Goal: Task Accomplishment & Management: Manage account settings

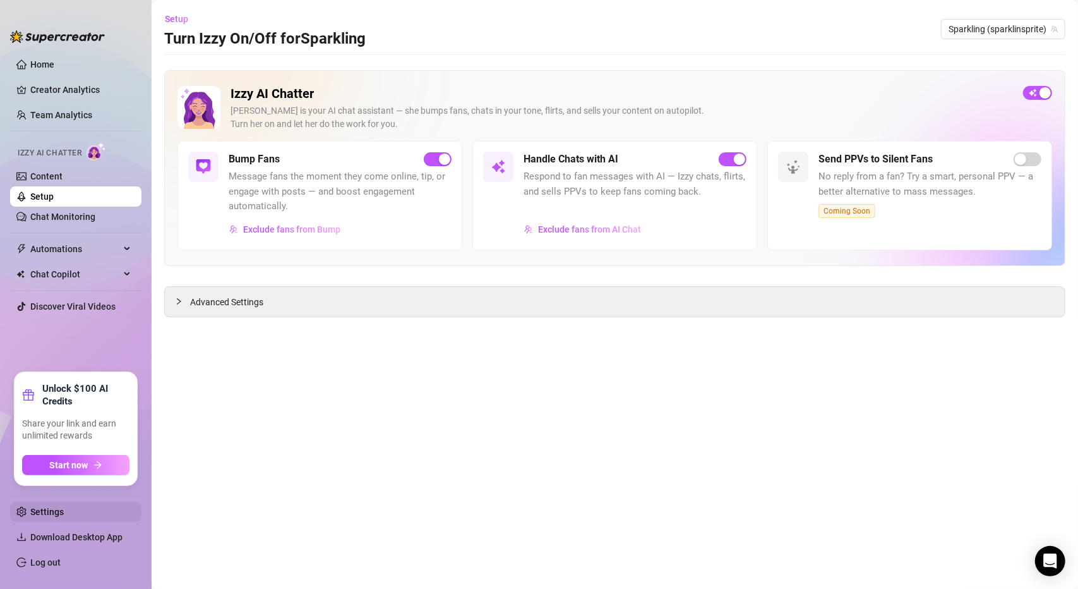
click at [62, 509] on link "Settings" at bounding box center [46, 512] width 33 height 10
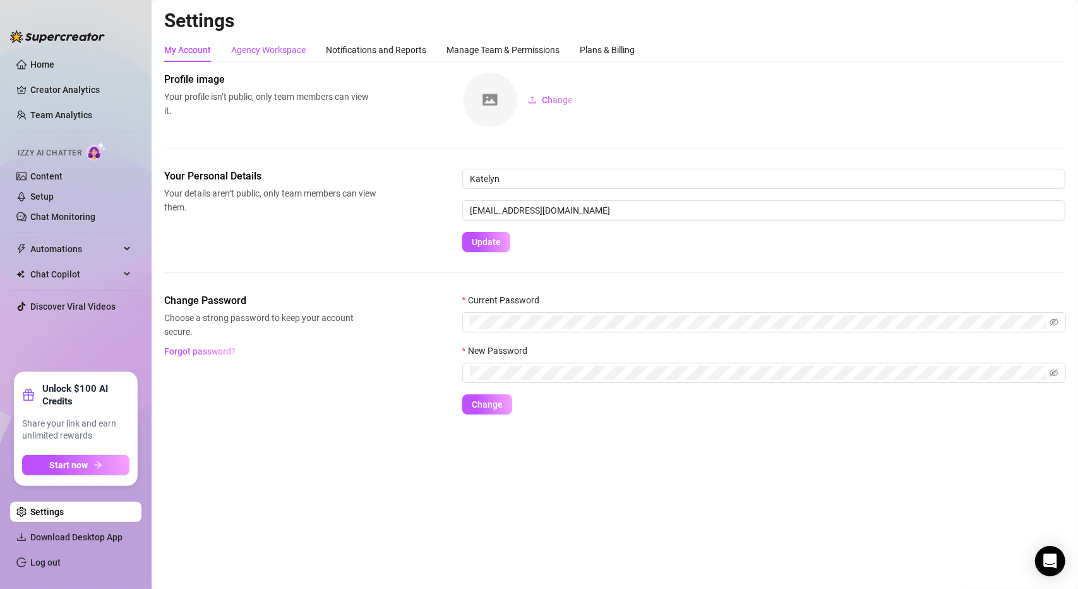
click at [245, 47] on div "Agency Workspace" at bounding box center [268, 50] width 75 height 14
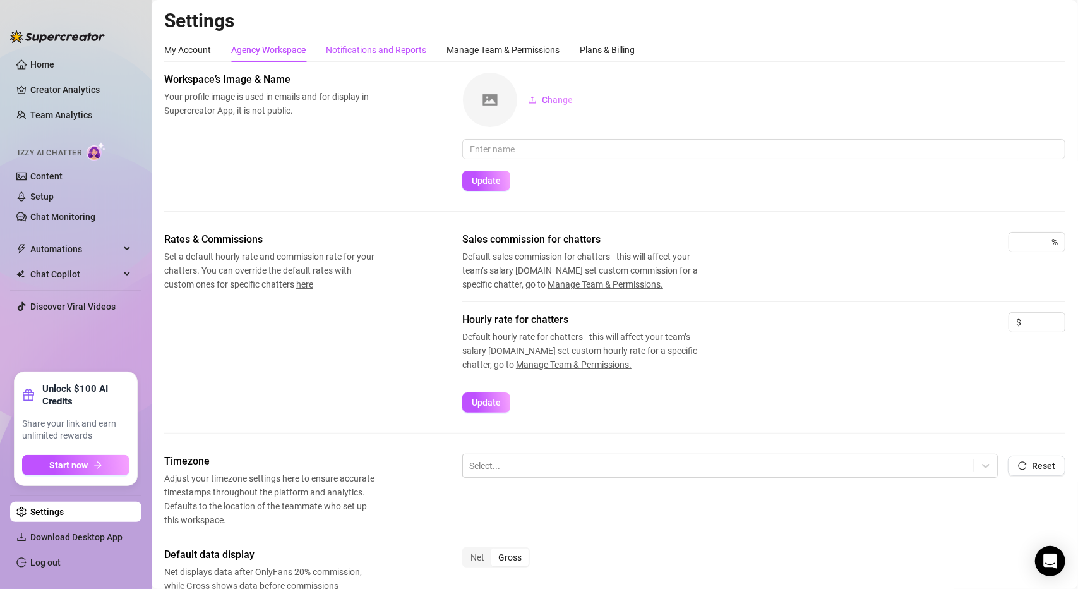
click at [384, 47] on div "Notifications and Reports" at bounding box center [376, 50] width 100 height 14
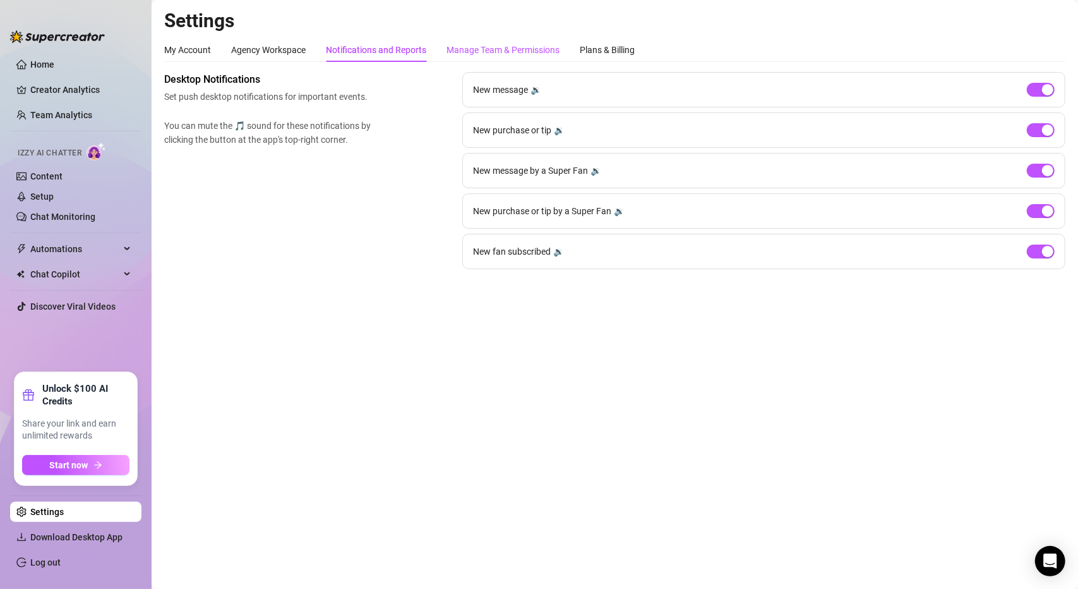
click at [495, 43] on div "Manage Team & Permissions" at bounding box center [503, 50] width 113 height 14
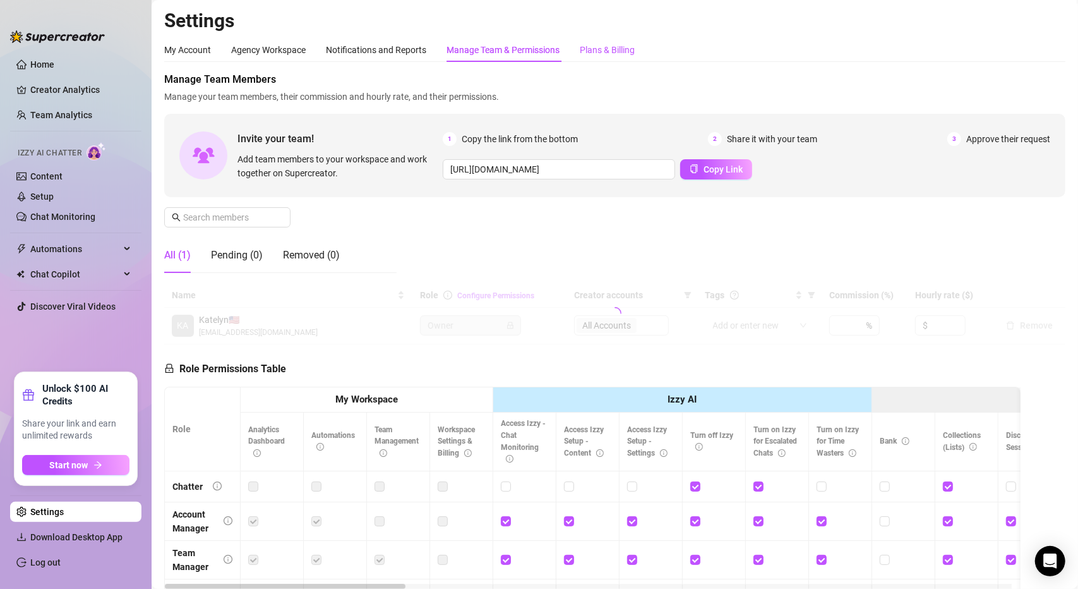
click at [603, 50] on div "Plans & Billing" at bounding box center [607, 50] width 55 height 14
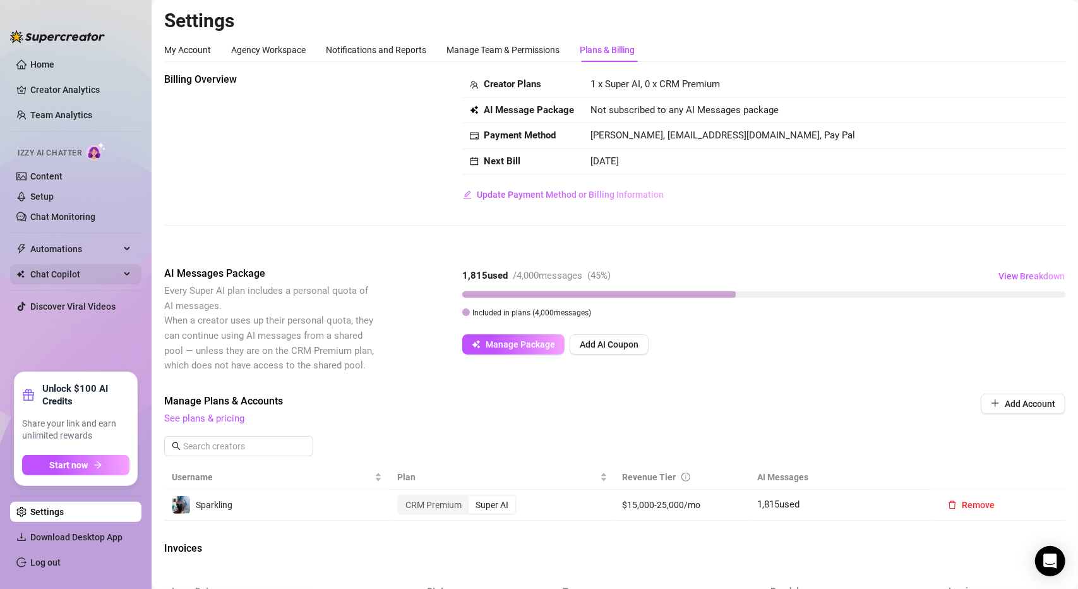
click at [63, 274] on span "Chat Copilot" at bounding box center [75, 274] width 90 height 20
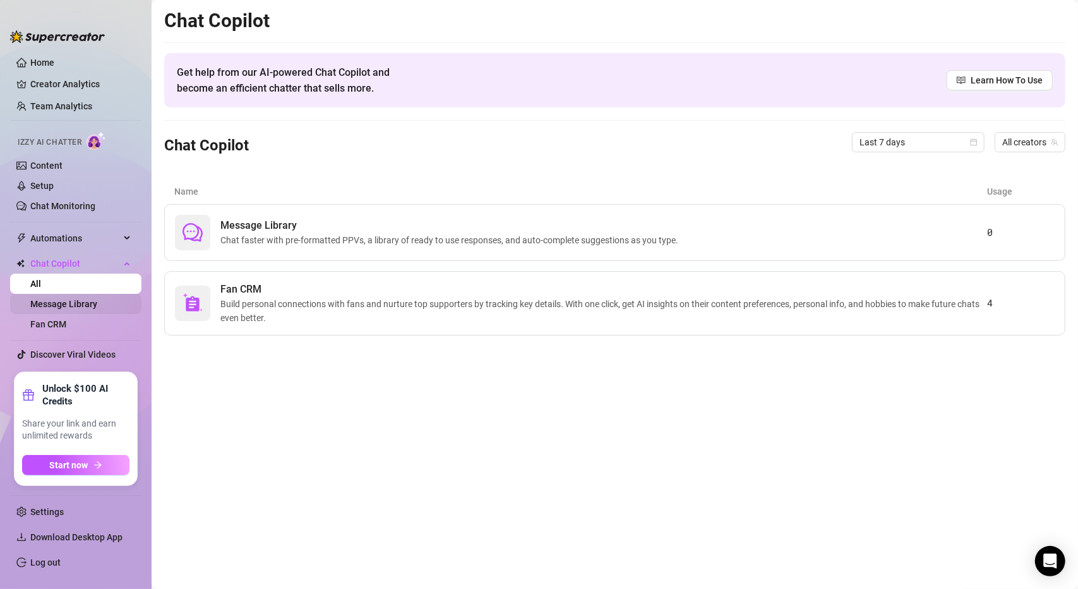
click at [60, 301] on link "Message Library" at bounding box center [63, 304] width 67 height 10
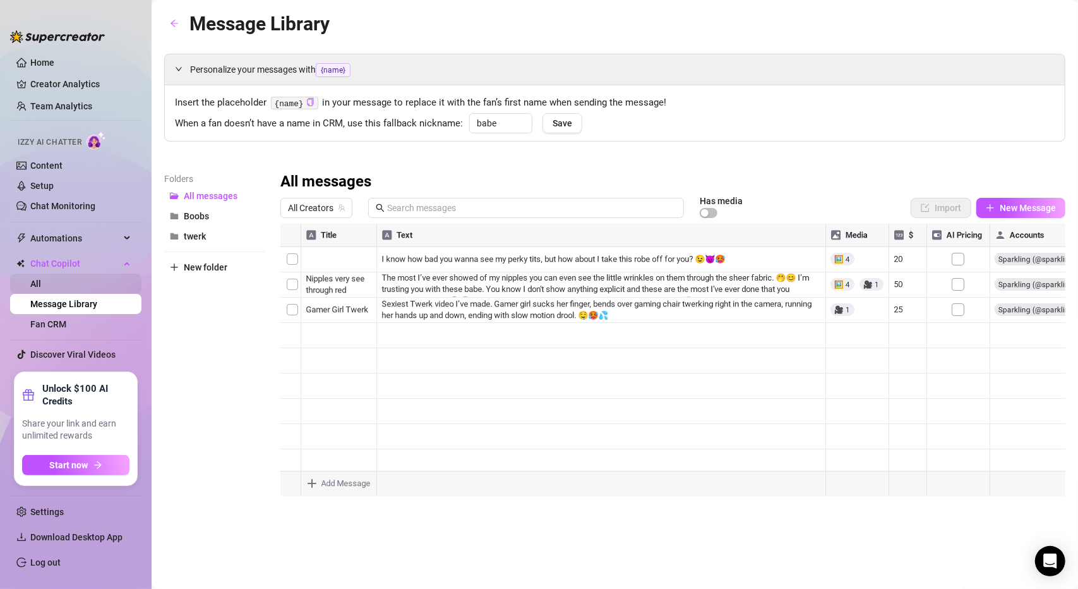
click at [41, 282] on link "All" at bounding box center [35, 284] width 11 height 10
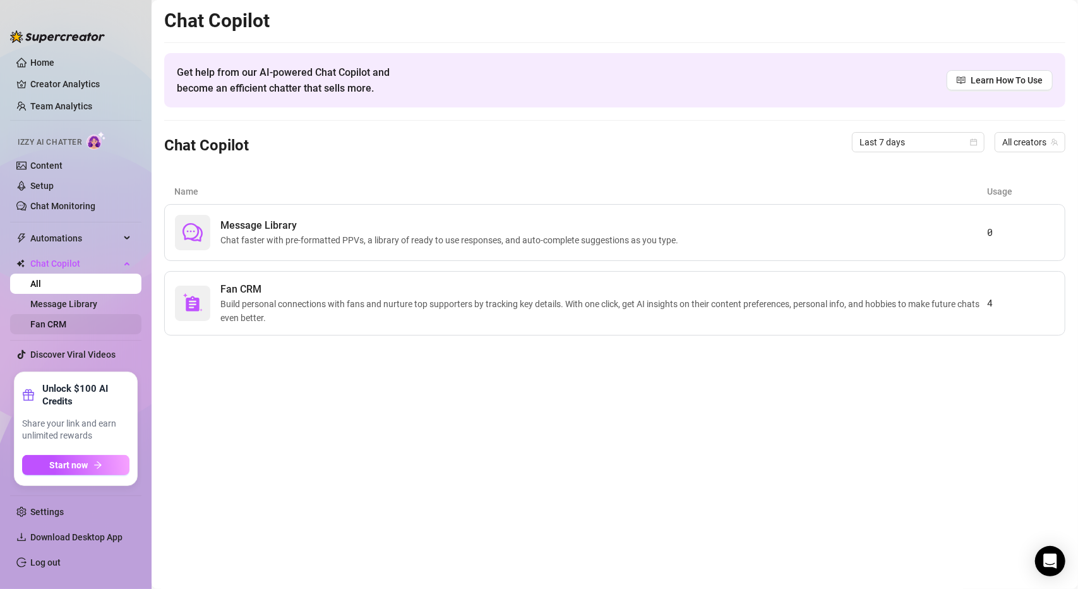
click at [58, 319] on link "Fan CRM" at bounding box center [48, 324] width 36 height 10
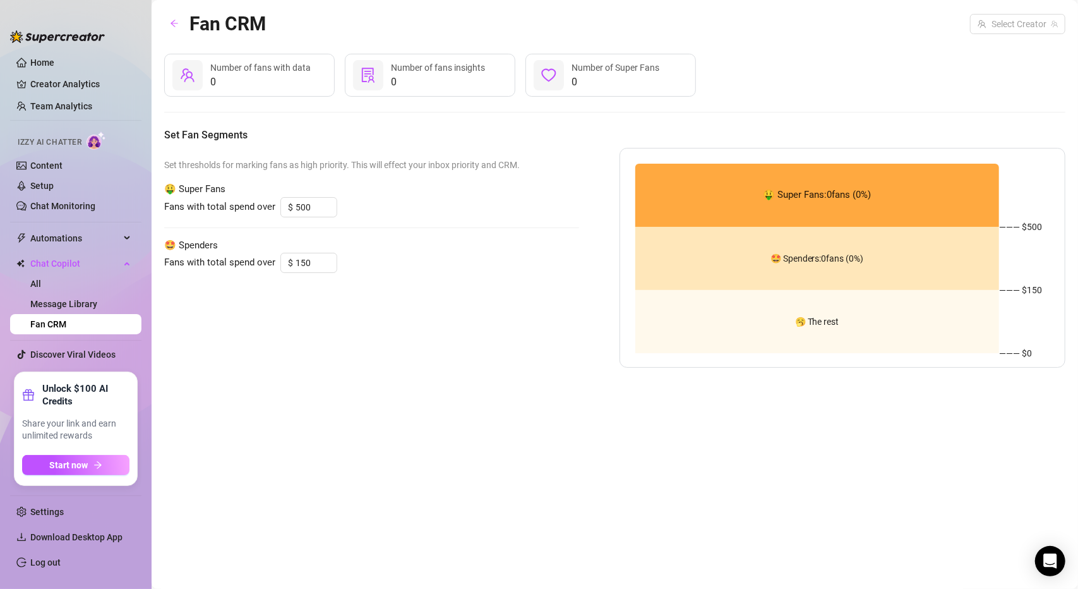
type input "350"
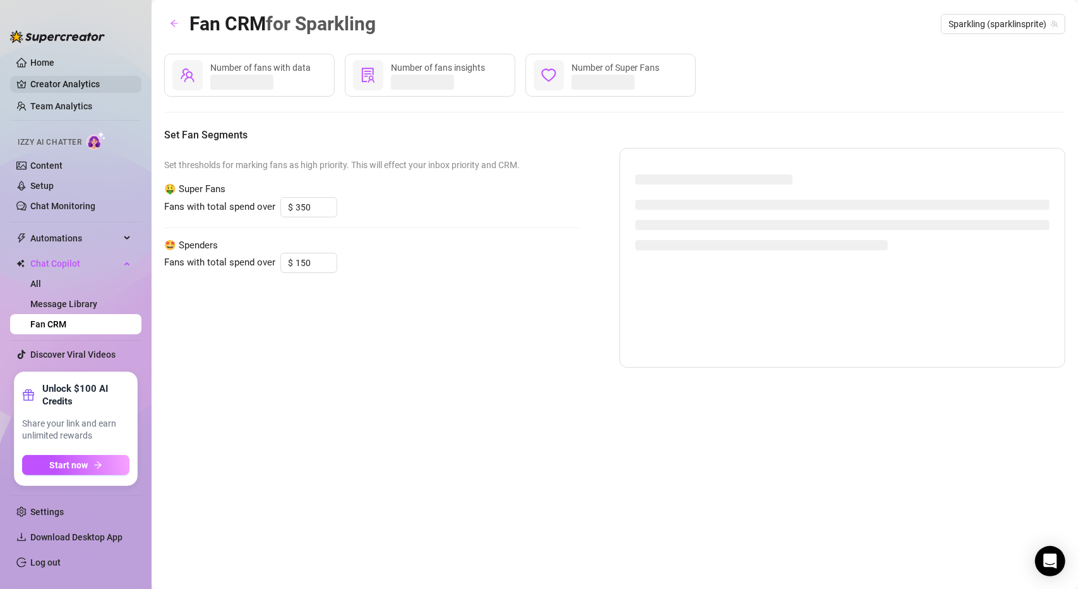
click at [66, 84] on link "Creator Analytics" at bounding box center [80, 84] width 101 height 20
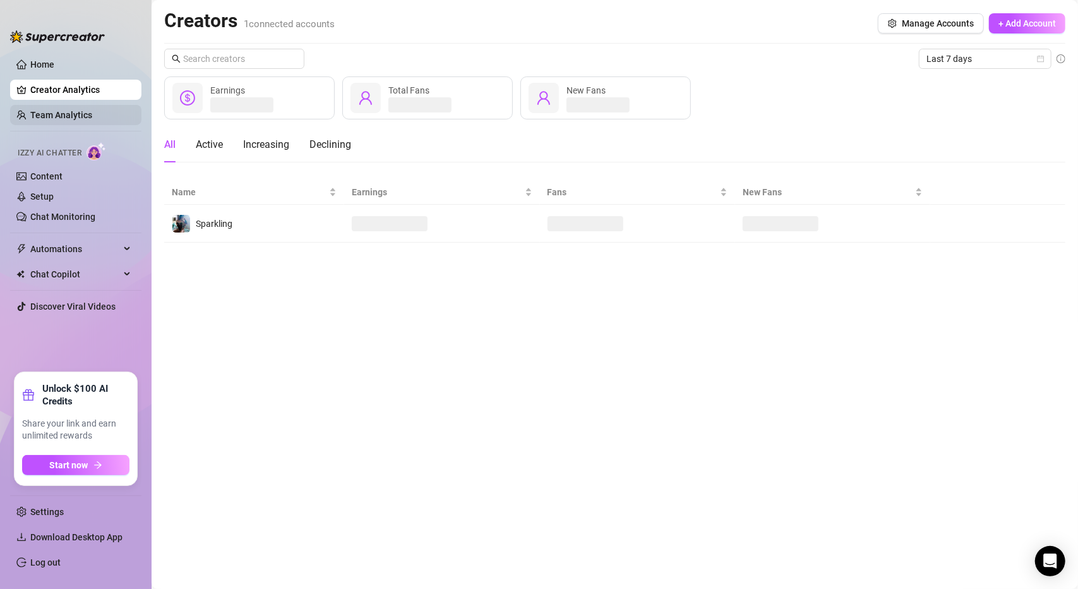
click at [71, 111] on link "Team Analytics" at bounding box center [61, 115] width 62 height 10
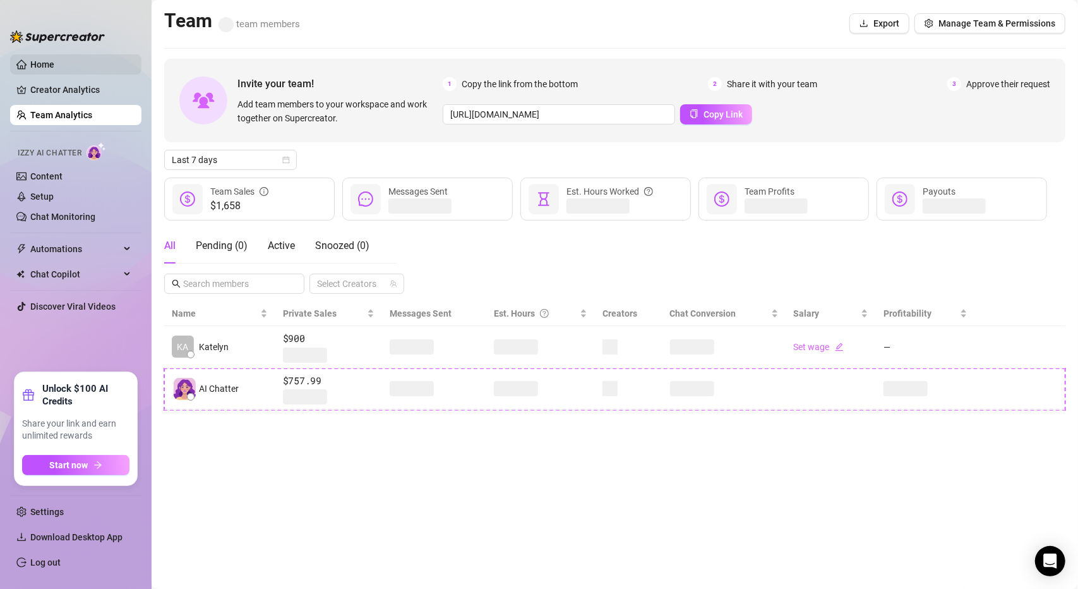
click at [51, 68] on link "Home" at bounding box center [42, 64] width 24 height 10
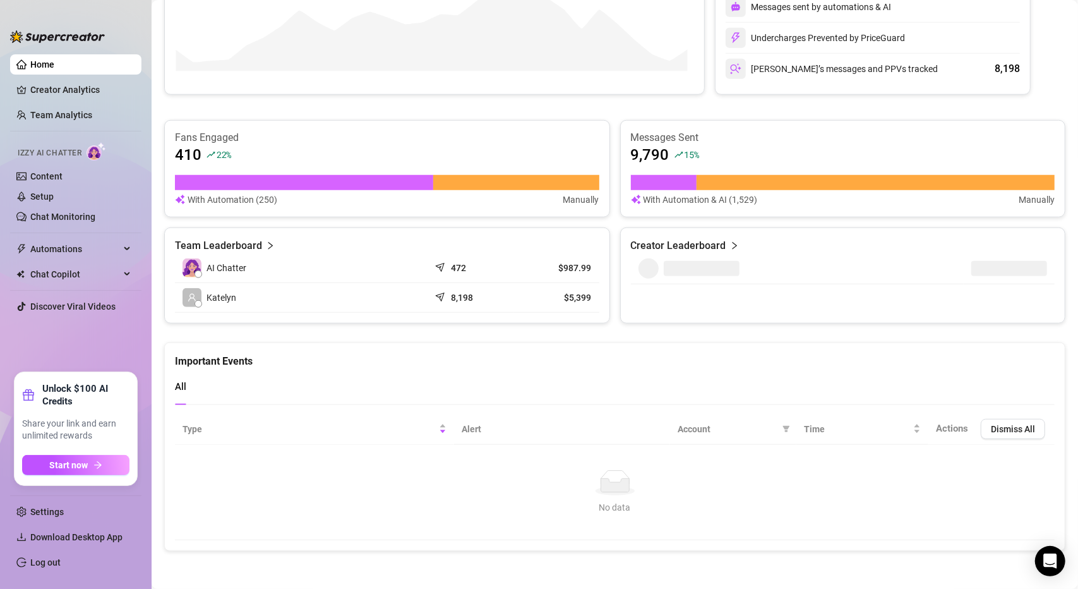
scroll to position [640, 0]
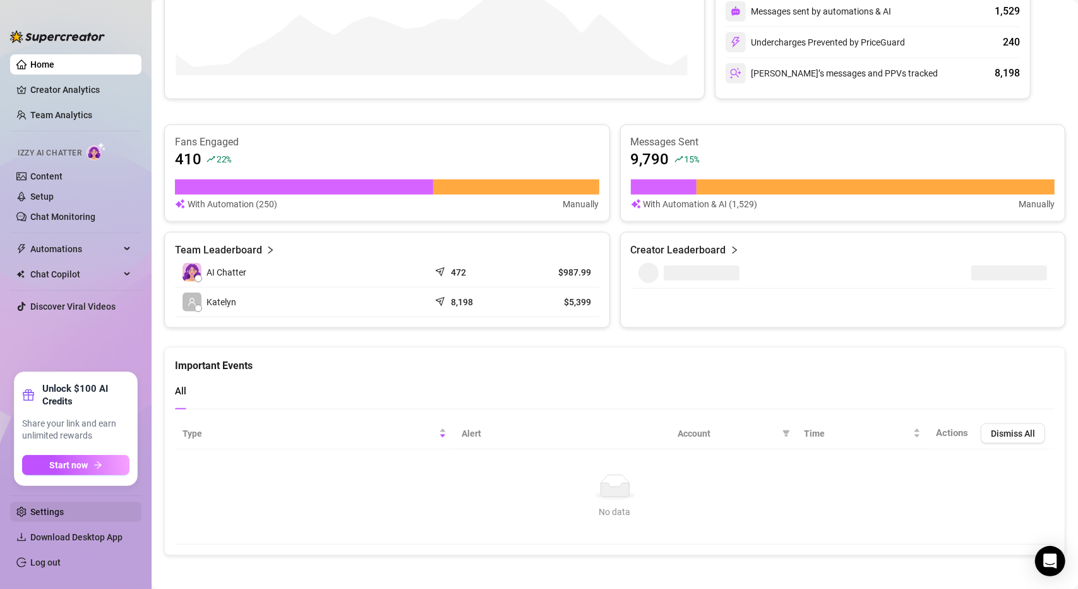
click at [53, 514] on link "Settings" at bounding box center [46, 512] width 33 height 10
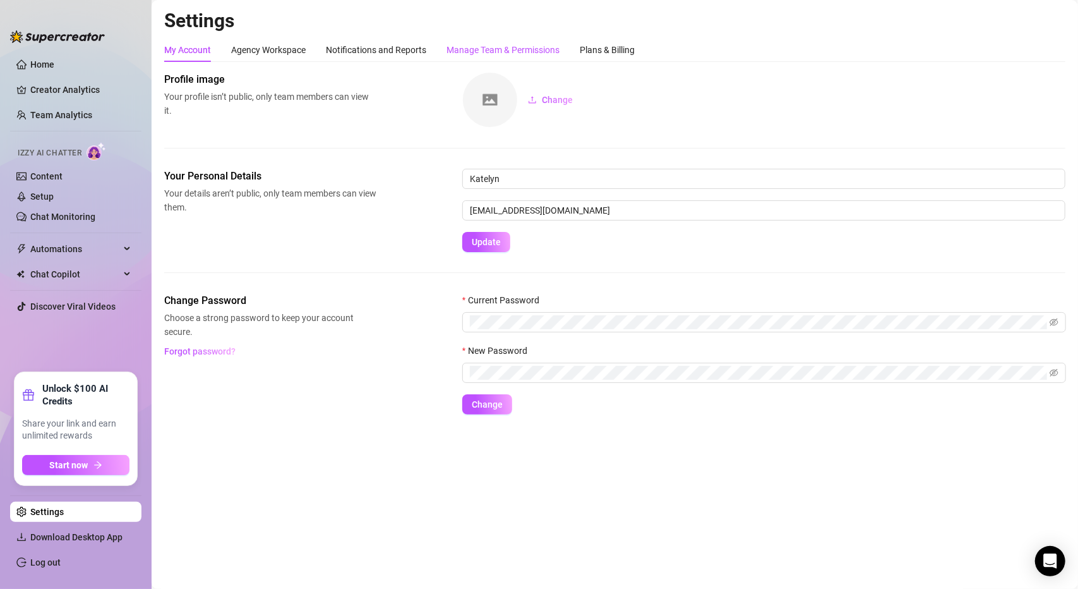
click at [519, 51] on div "Manage Team & Permissions" at bounding box center [503, 50] width 113 height 14
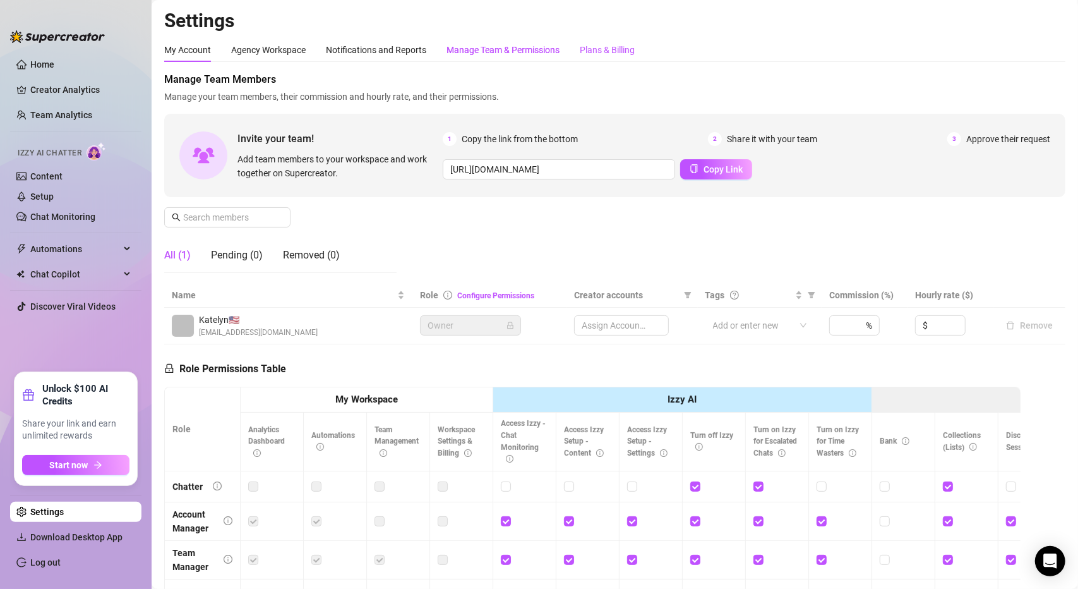
click at [628, 48] on div "Plans & Billing" at bounding box center [607, 50] width 55 height 14
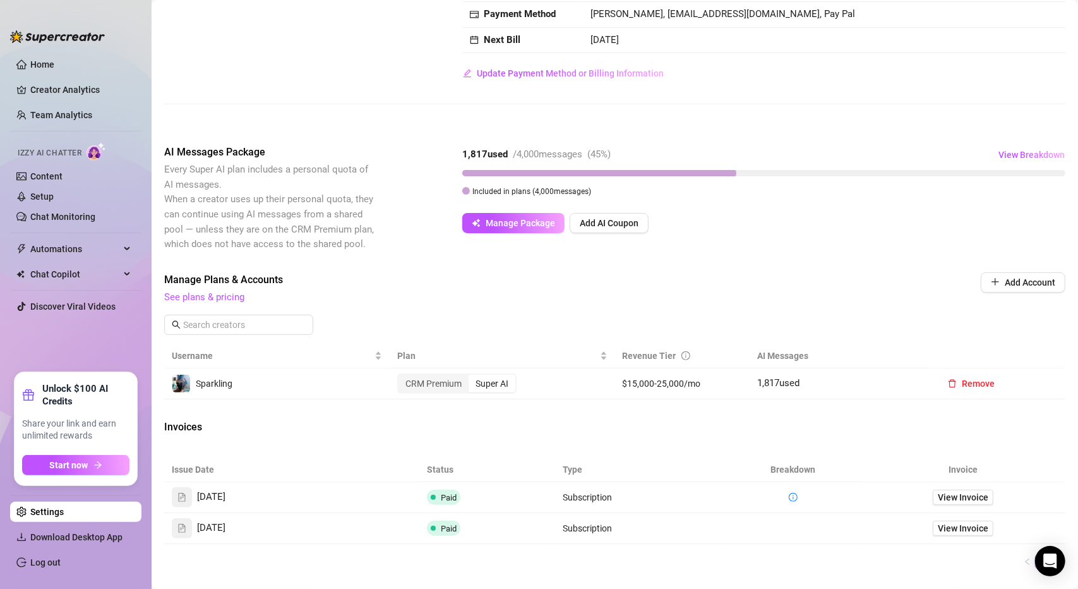
scroll to position [126, 0]
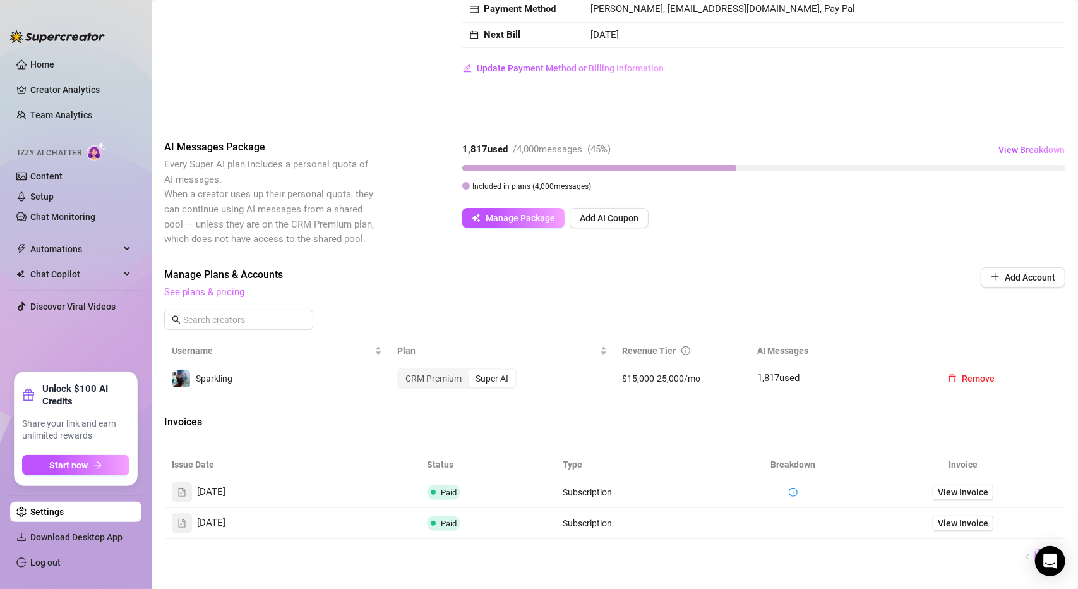
click at [210, 292] on link "See plans & pricing" at bounding box center [204, 291] width 80 height 11
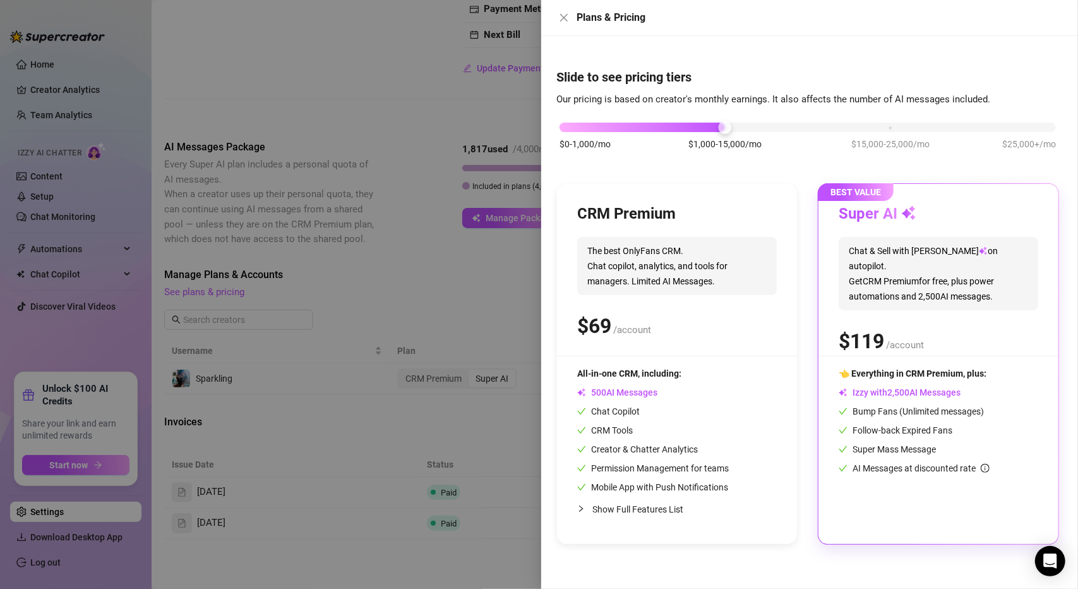
click at [464, 560] on div at bounding box center [539, 294] width 1078 height 589
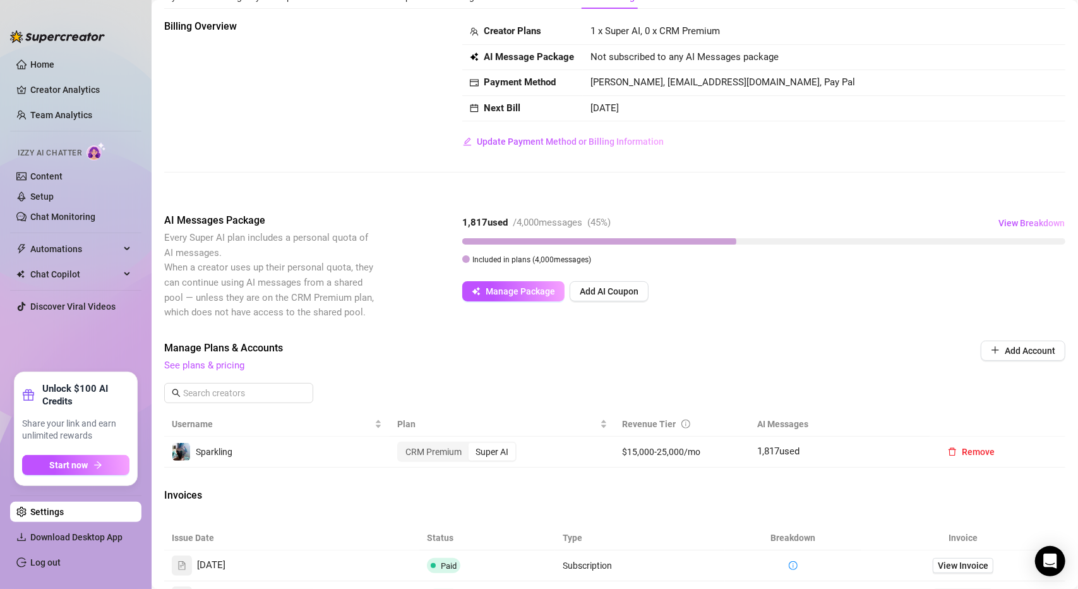
scroll to position [39, 0]
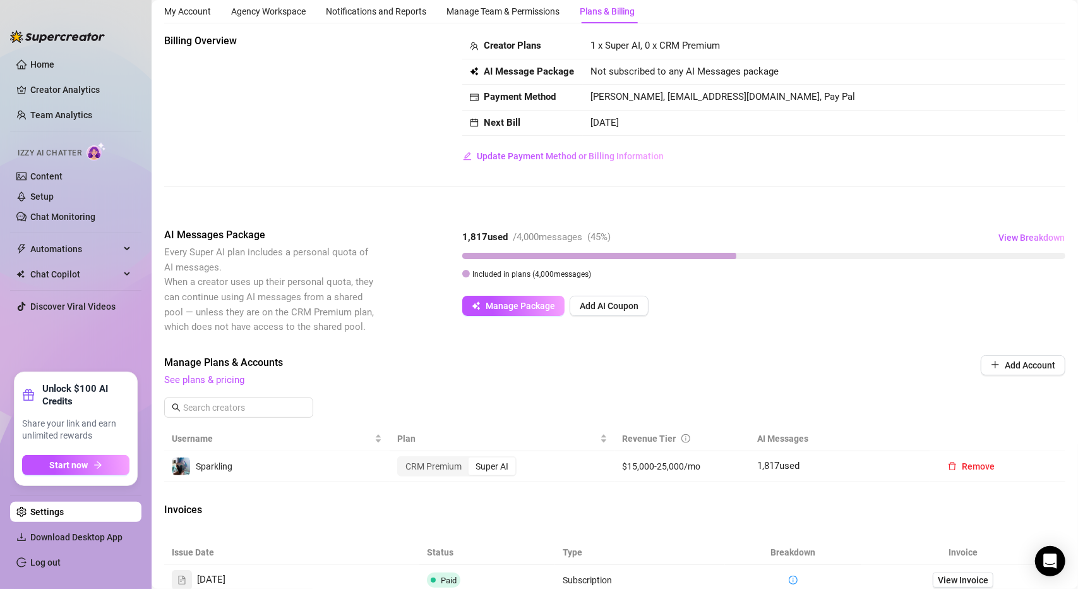
click at [814, 177] on div "Billing Overview Creator Plans 1 x Super AI, 0 x CRM Premium AI Message Package…" at bounding box center [614, 120] width 901 height 174
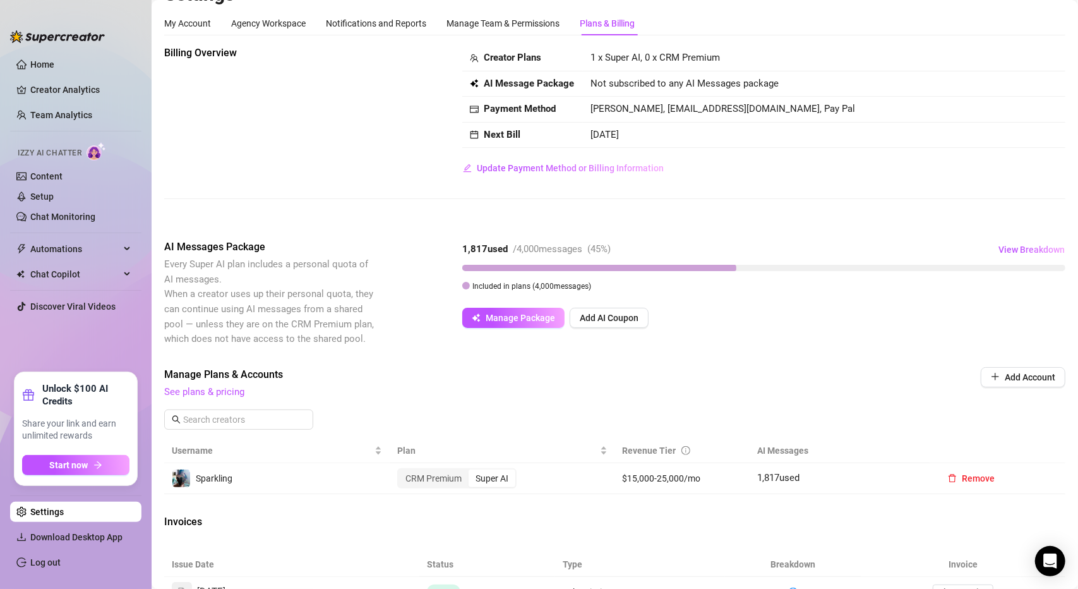
scroll to position [0, 0]
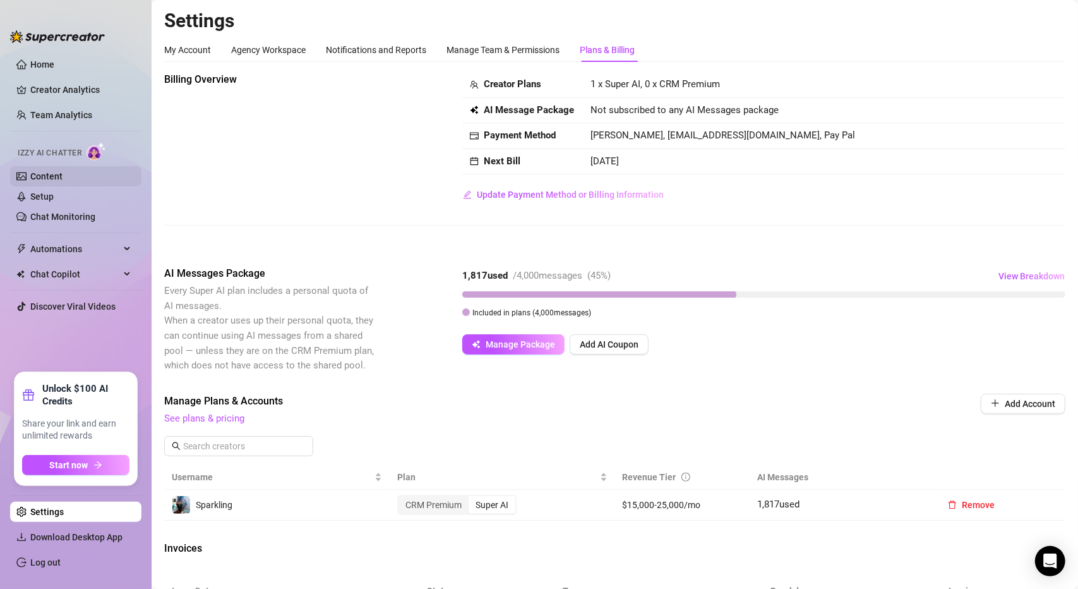
click at [56, 177] on link "Content" at bounding box center [46, 176] width 32 height 10
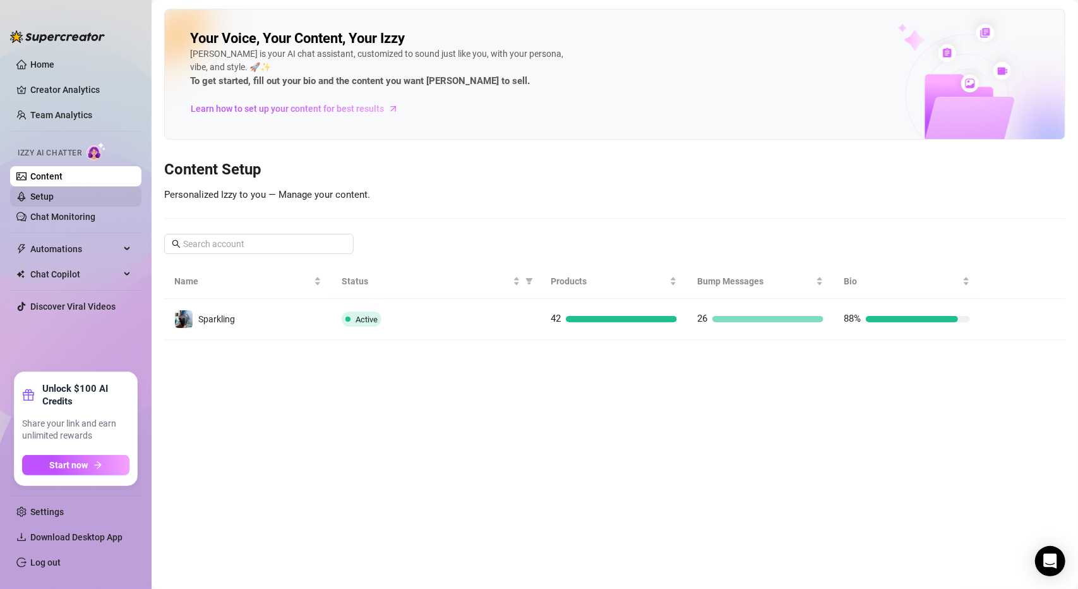
click at [54, 193] on link "Setup" at bounding box center [41, 196] width 23 height 10
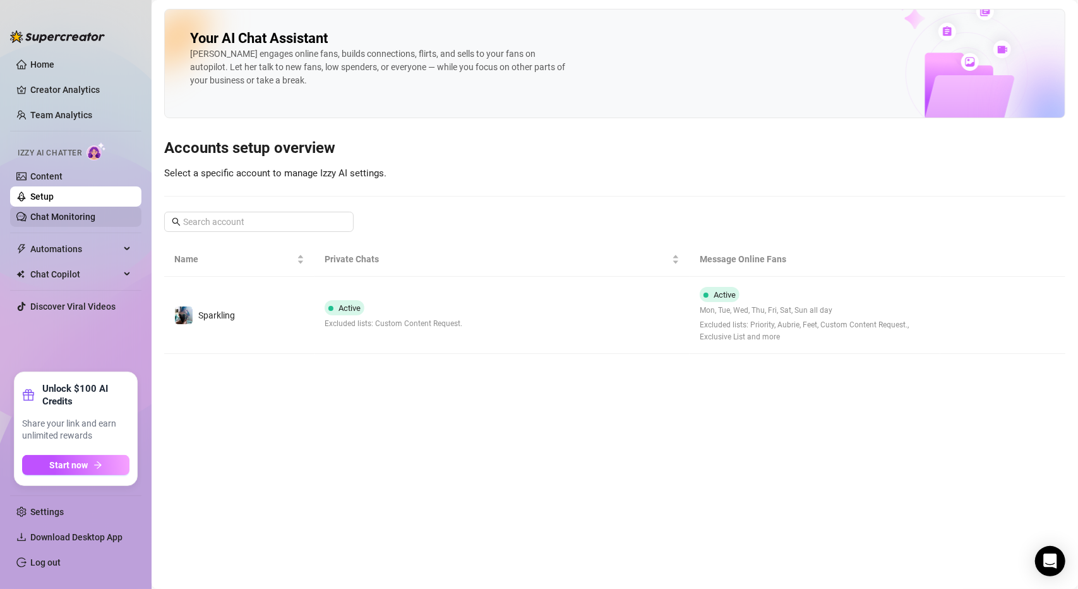
click at [67, 222] on link "Chat Monitoring" at bounding box center [62, 217] width 65 height 10
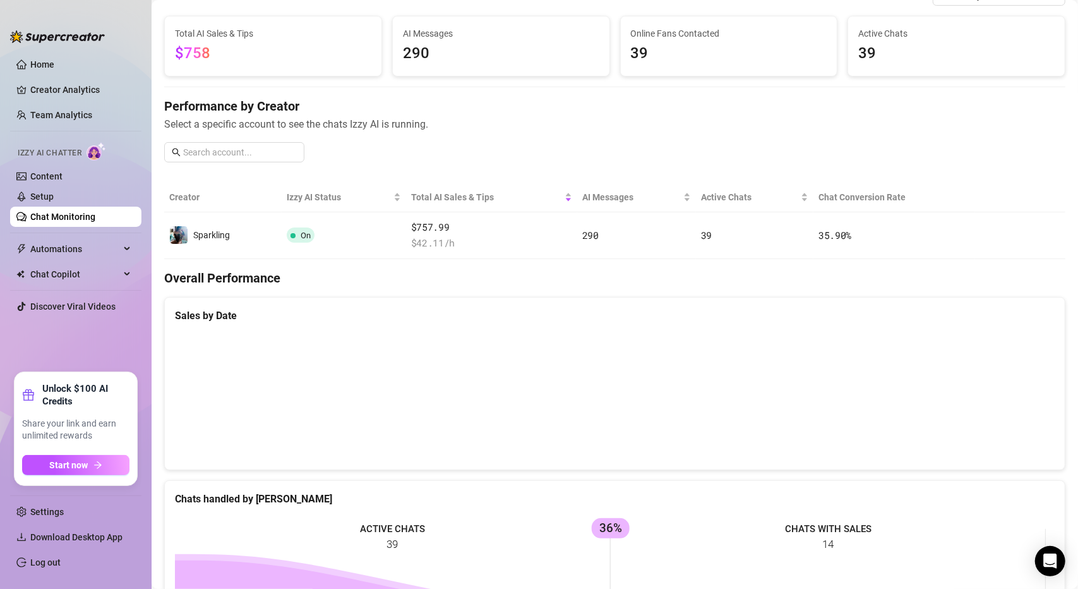
scroll to position [316, 0]
